Goal: Task Accomplishment & Management: Complete application form

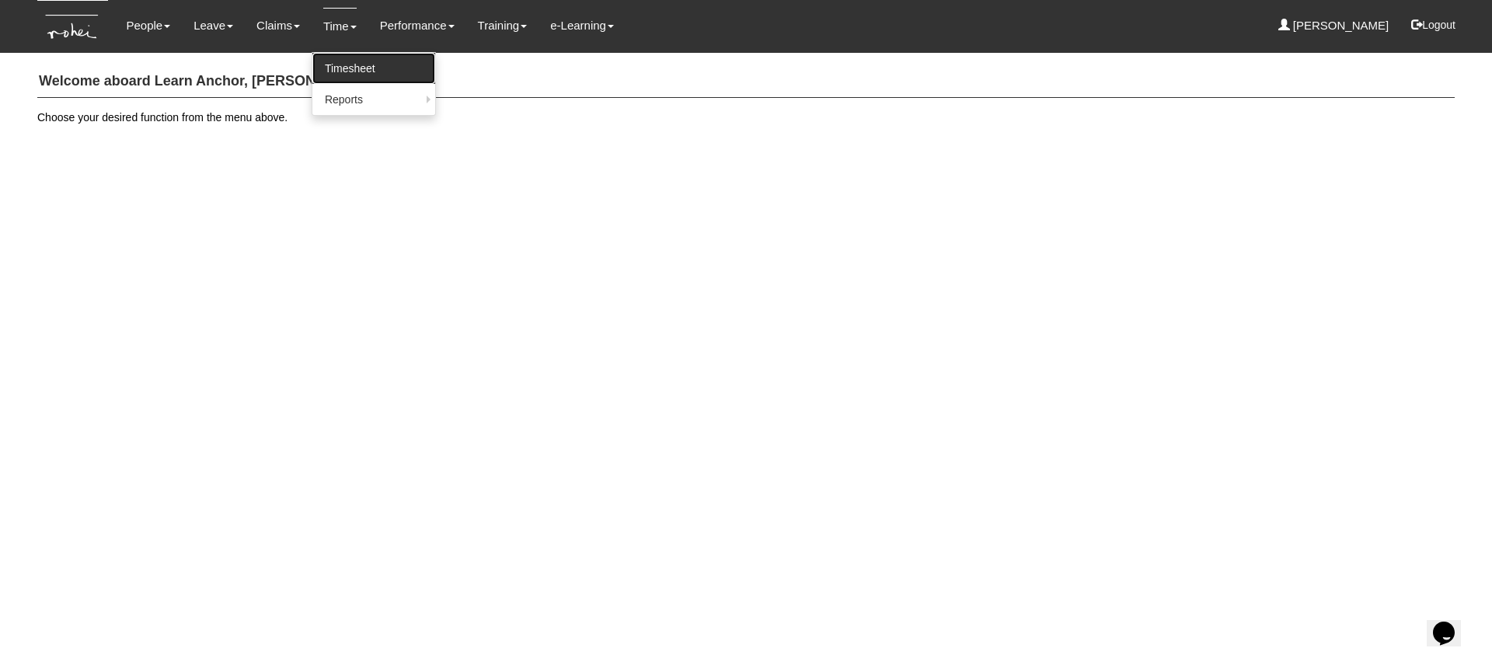
click at [350, 74] on link "Timesheet" at bounding box center [373, 68] width 123 height 31
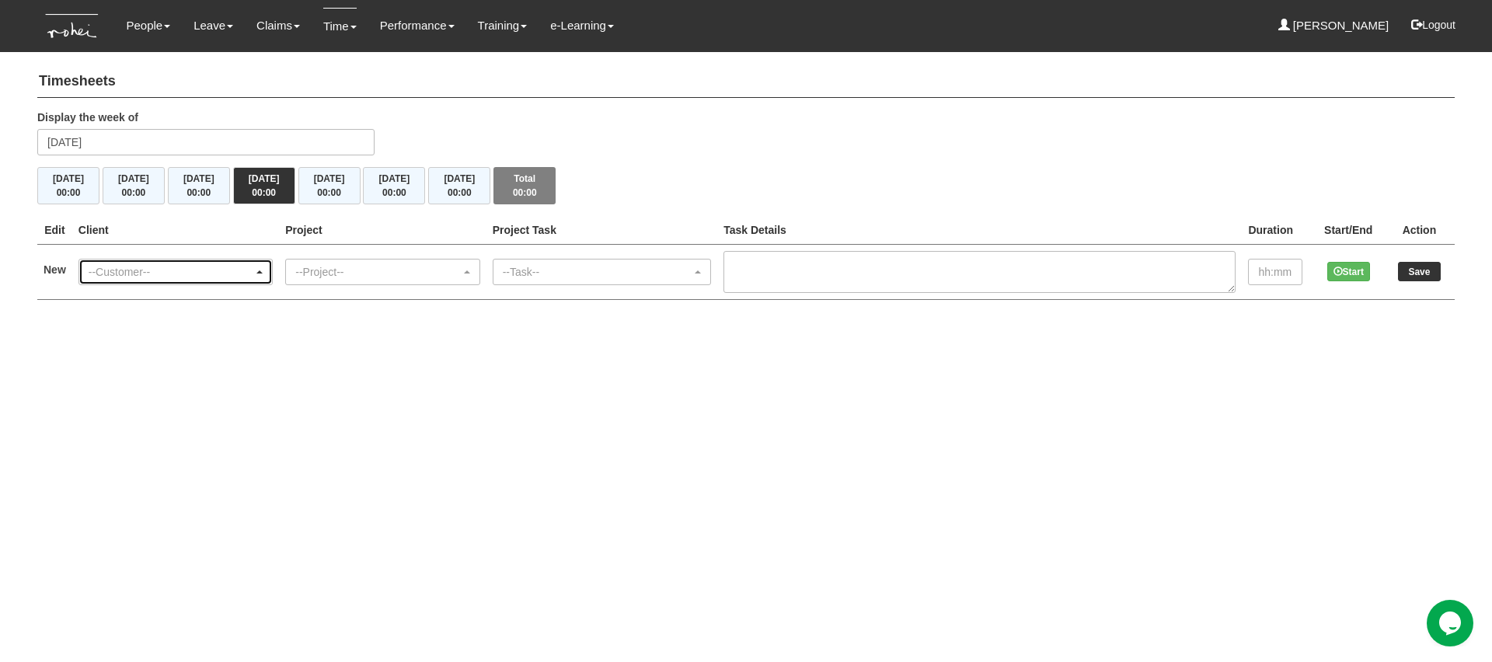
click at [253, 276] on div "--Customer--" at bounding box center [171, 272] width 165 height 16
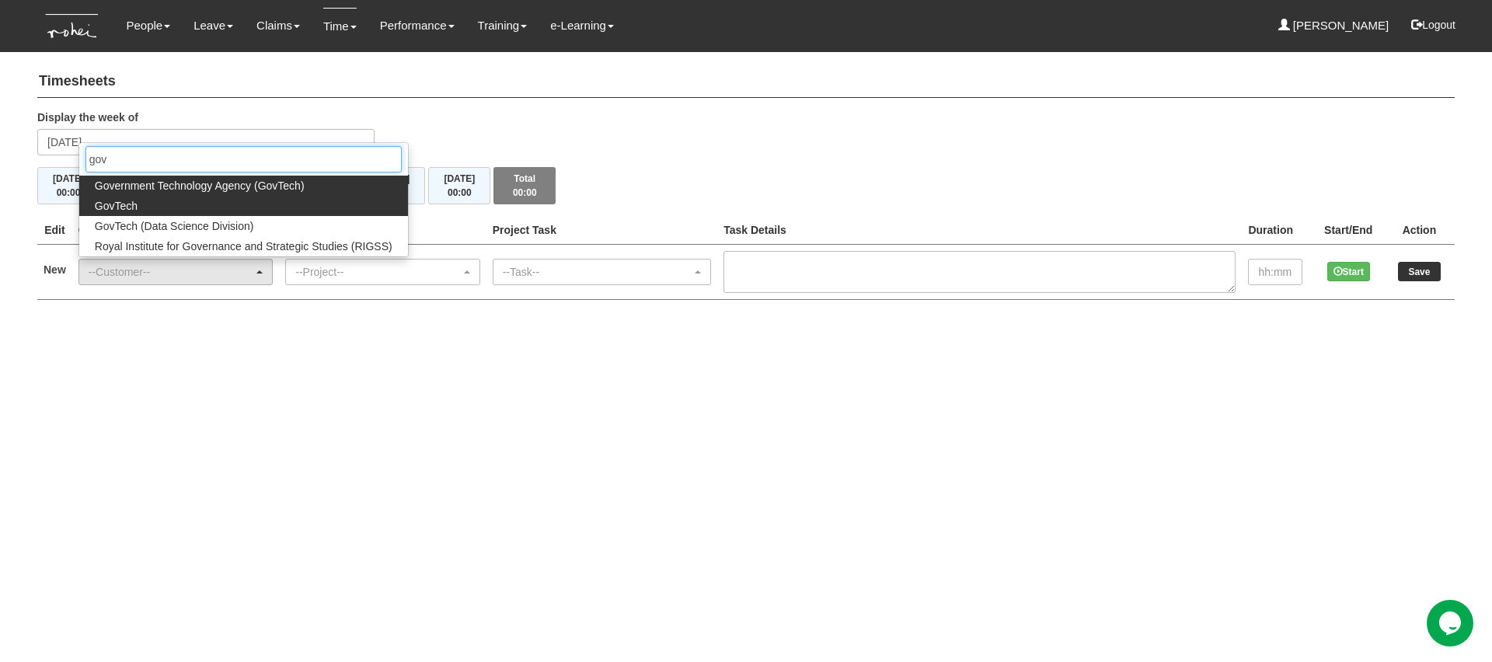
type input "gov"
click at [252, 205] on link "GovTech" at bounding box center [243, 206] width 329 height 20
select select "427"
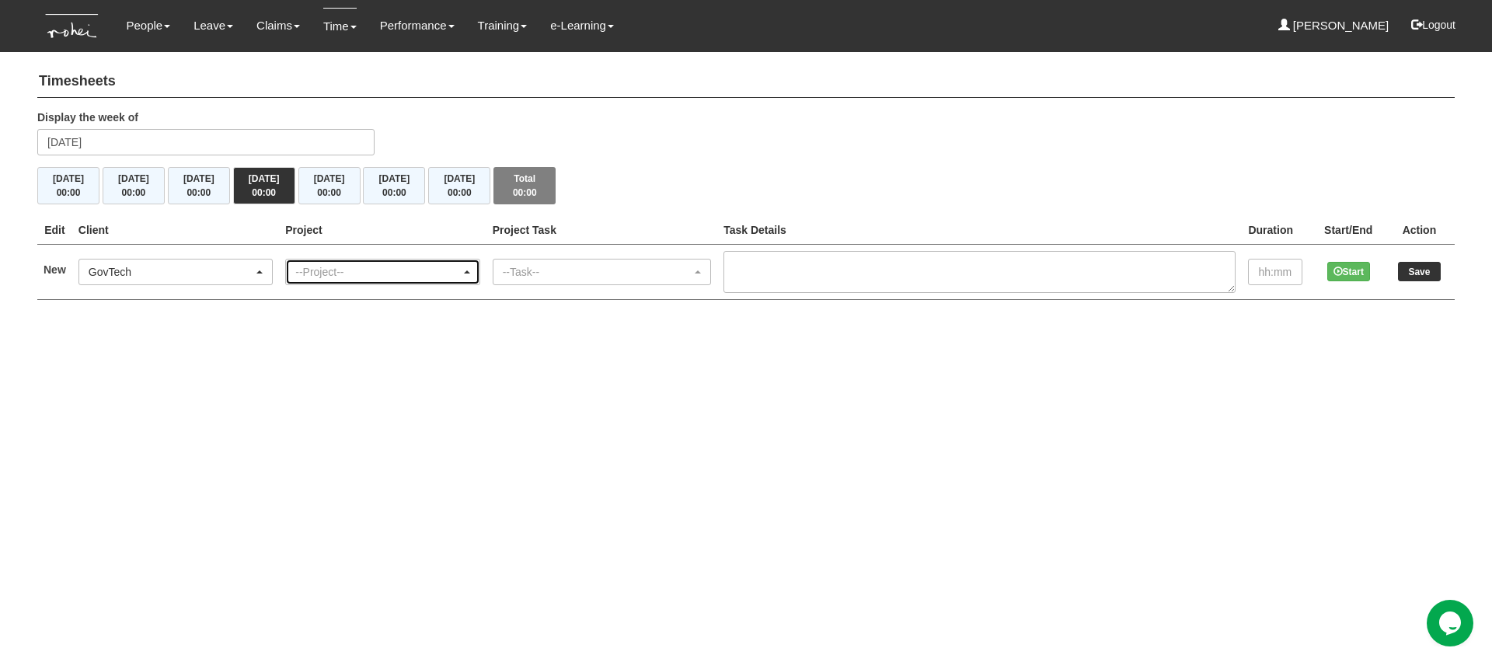
click at [364, 280] on div "--Project--" at bounding box center [382, 271] width 193 height 25
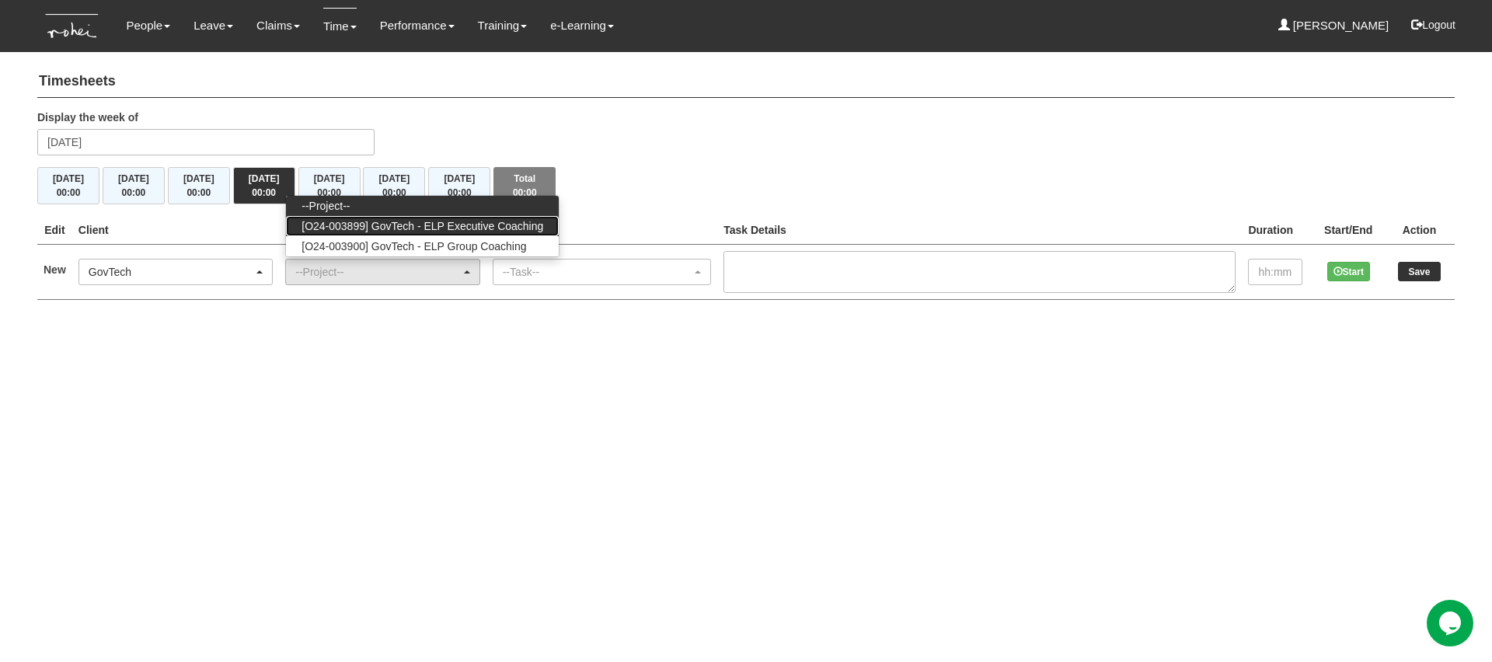
click at [472, 219] on span "[O24-003899] GovTech - ELP Executive Coaching" at bounding box center [422, 226] width 242 height 16
select select "2540"
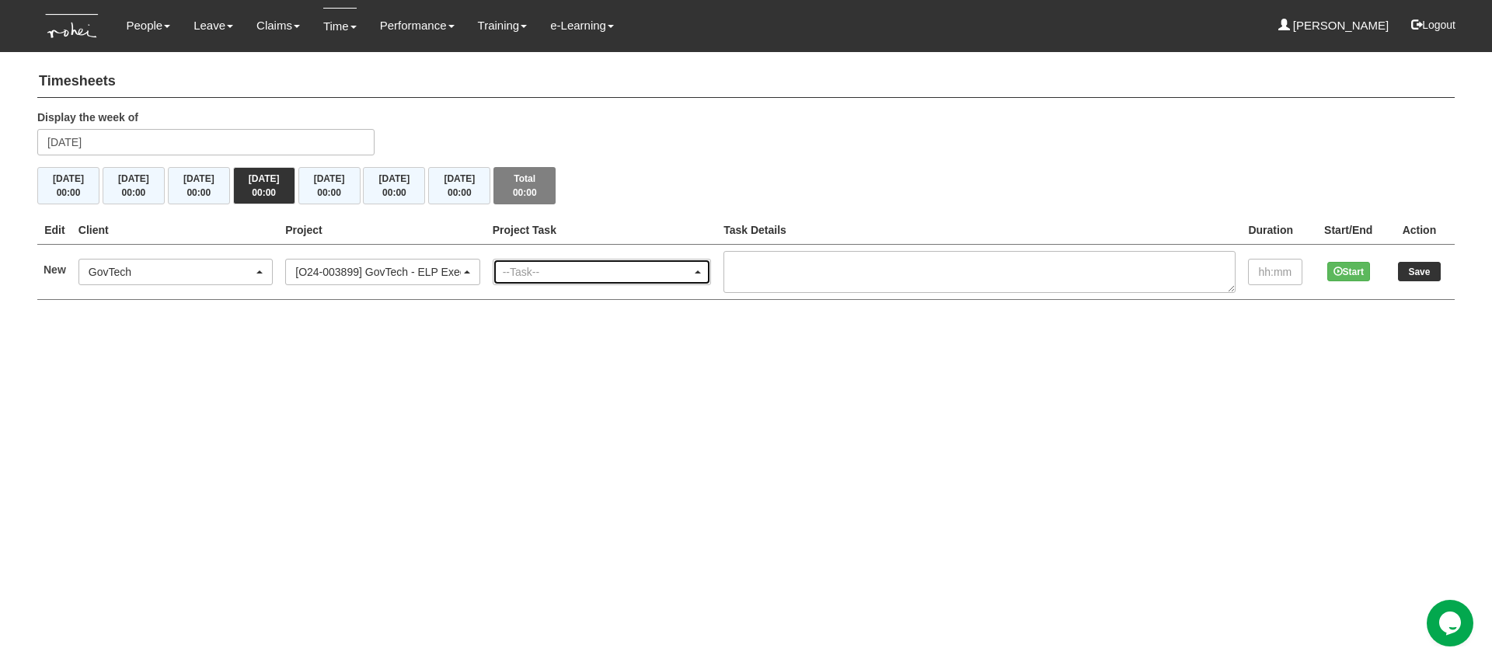
click at [588, 274] on div "--Task--" at bounding box center [597, 272] width 189 height 16
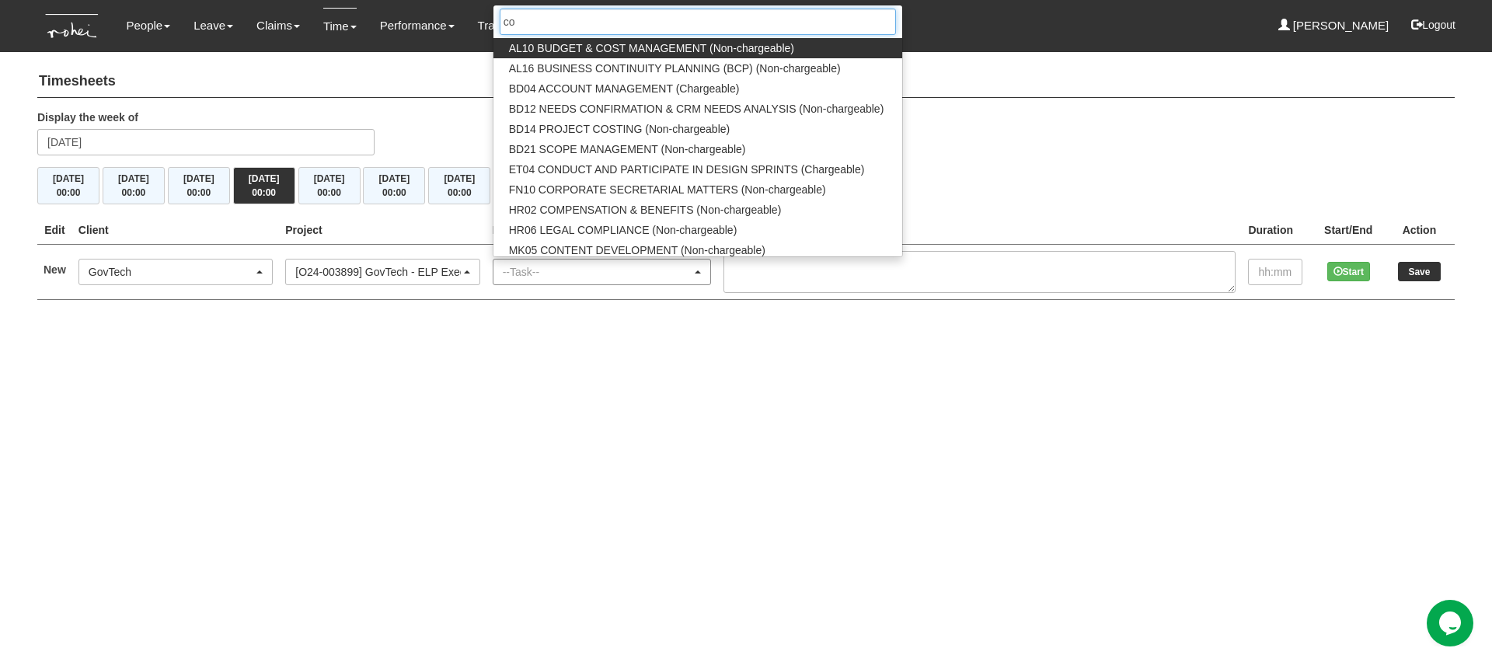
type input "coa"
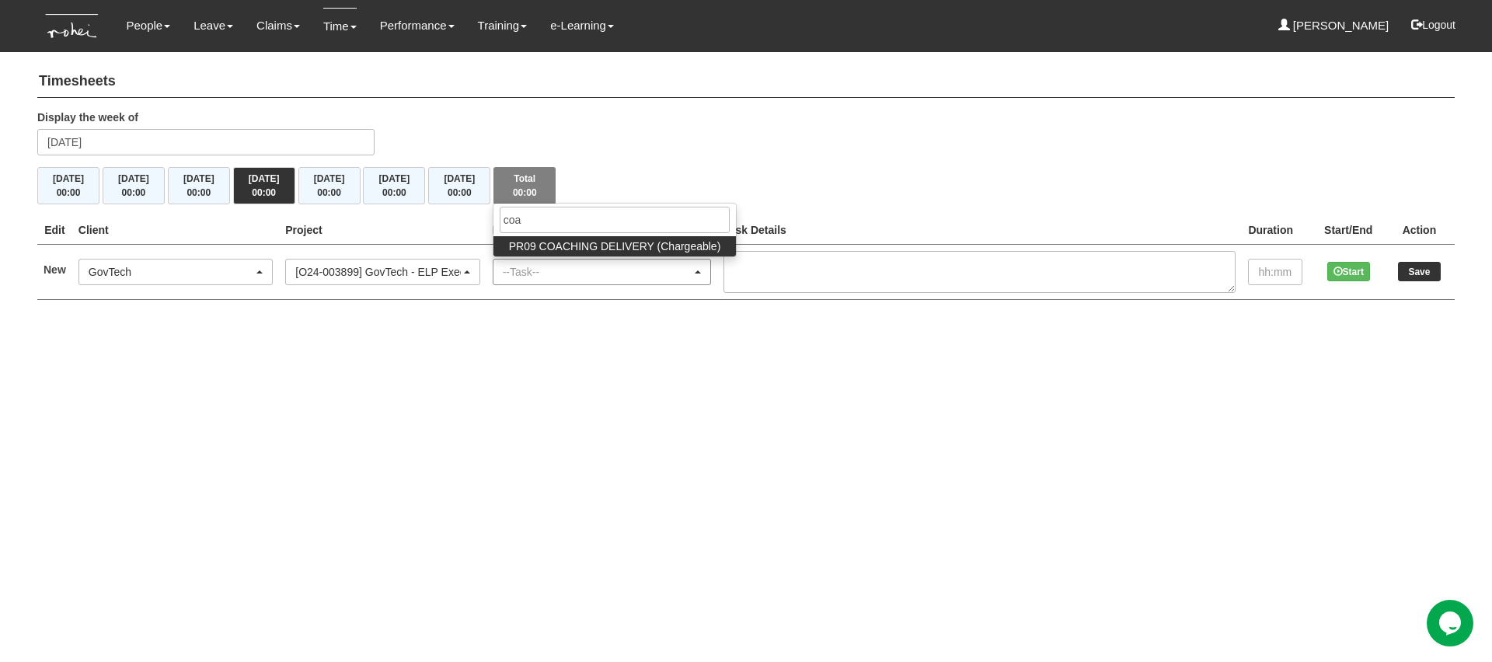
select select "150"
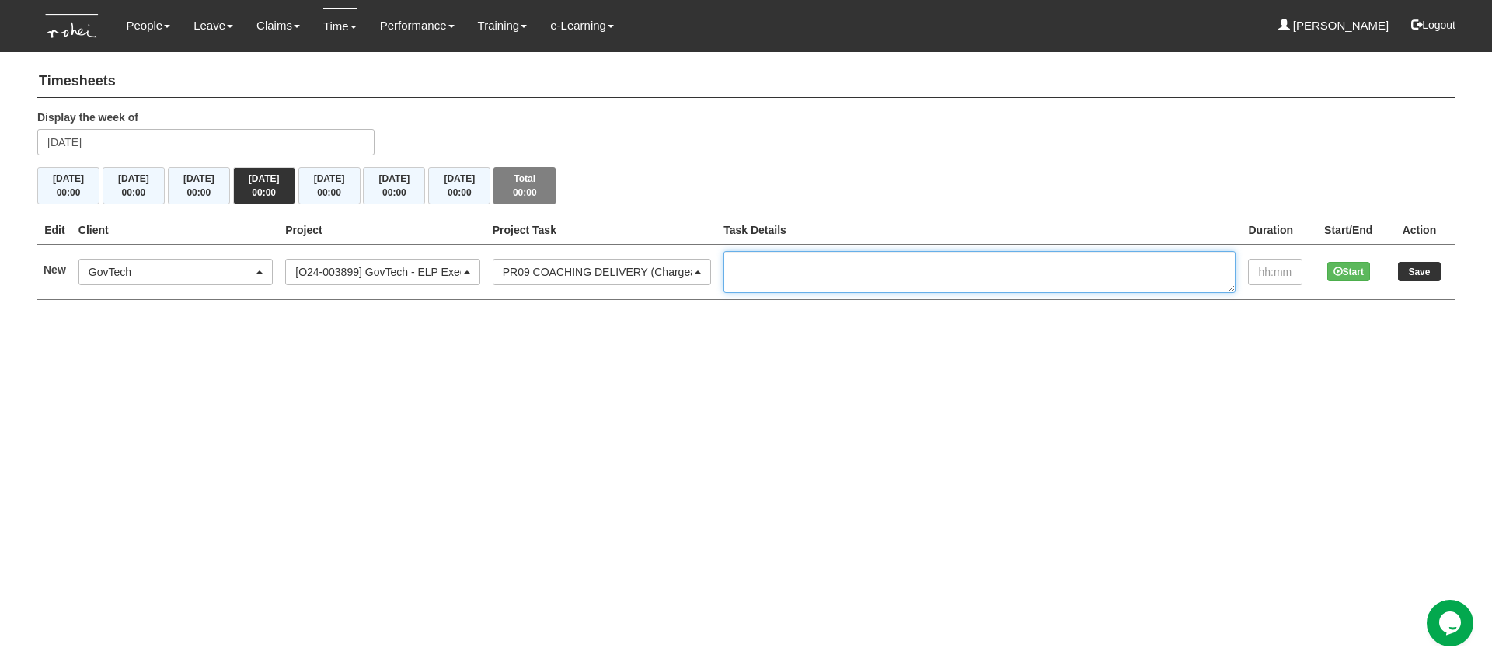
click at [837, 259] on textarea at bounding box center [979, 272] width 512 height 42
click at [871, 270] on textarea at bounding box center [979, 272] width 512 height 42
paste textarea "EC1/2 GovTech Cohort 13 [PERSON_NAME] Chai"
type textarea "EC1/2 GovTech Cohort 13 [PERSON_NAME] Chai"
click at [1277, 276] on input "text" at bounding box center [1275, 272] width 54 height 26
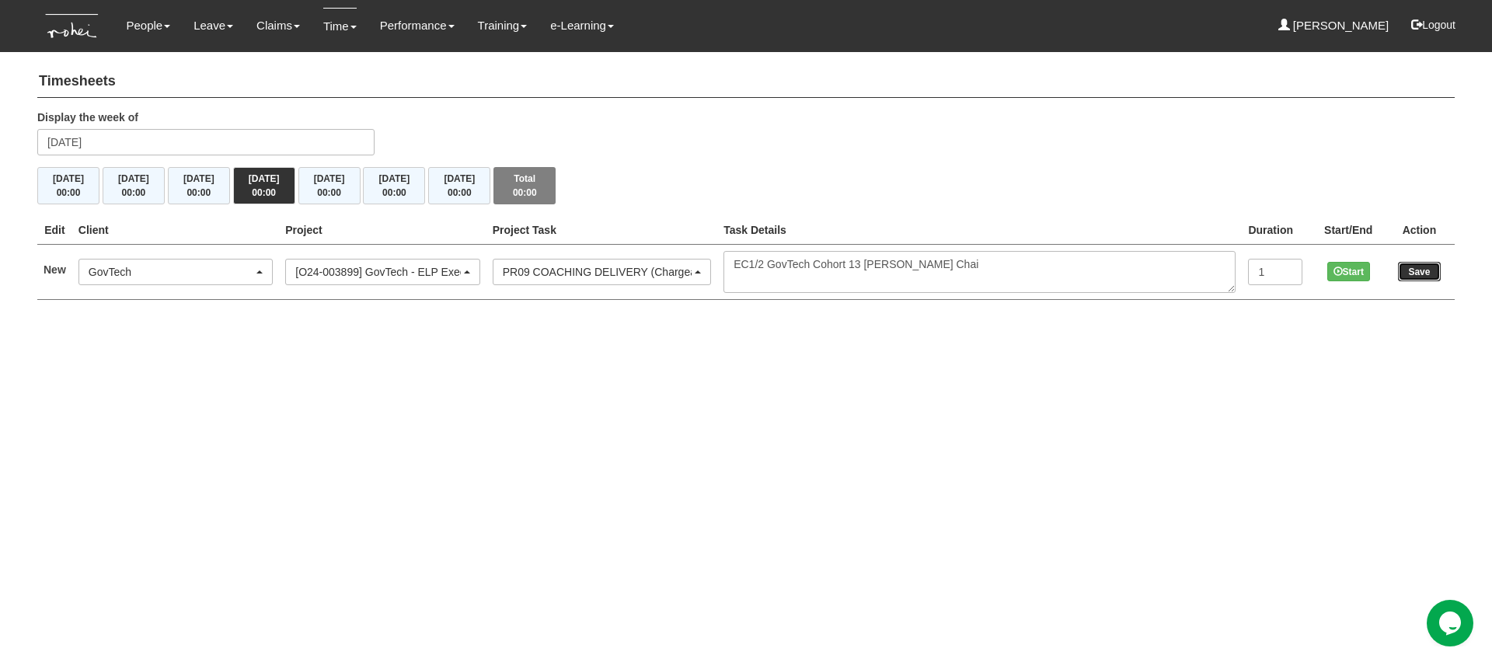
type input "1:00"
click at [1420, 267] on input "Save" at bounding box center [1419, 271] width 43 height 19
